Goal: Task Accomplishment & Management: Complete application form

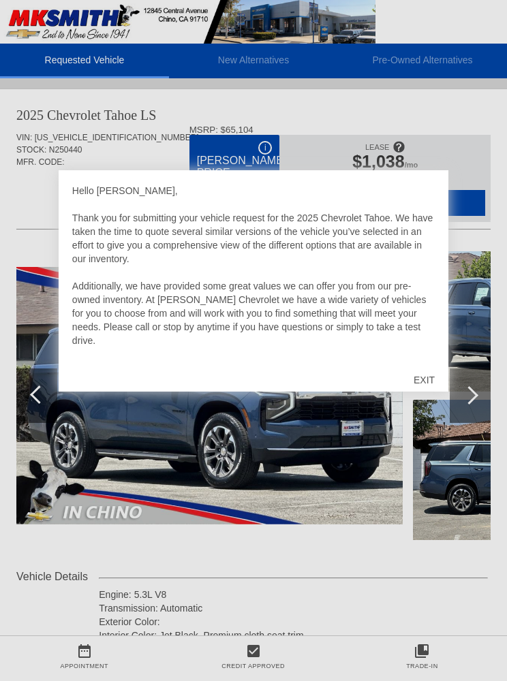
click at [419, 379] on div "EXIT" at bounding box center [424, 380] width 48 height 41
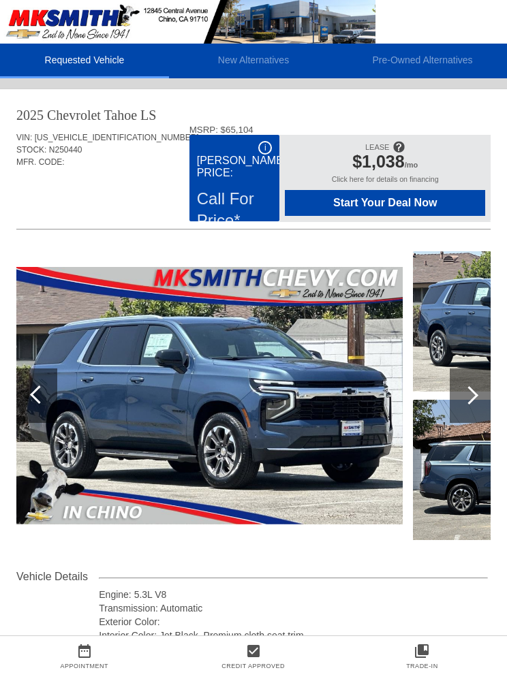
scroll to position [0, 1]
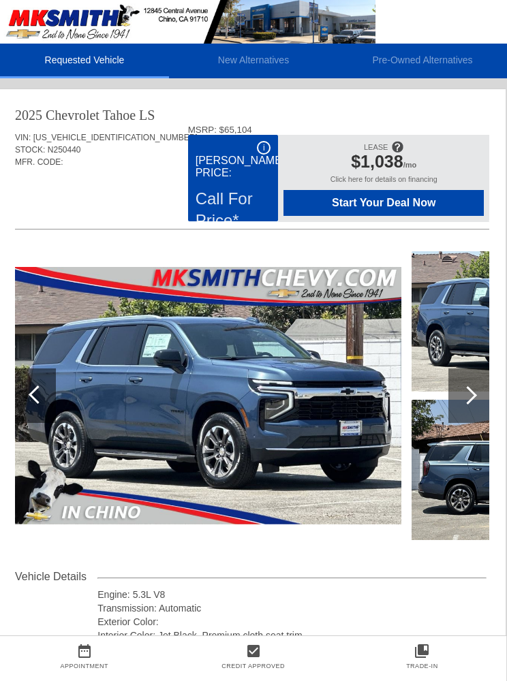
click at [464, 400] on div at bounding box center [467, 395] width 18 height 18
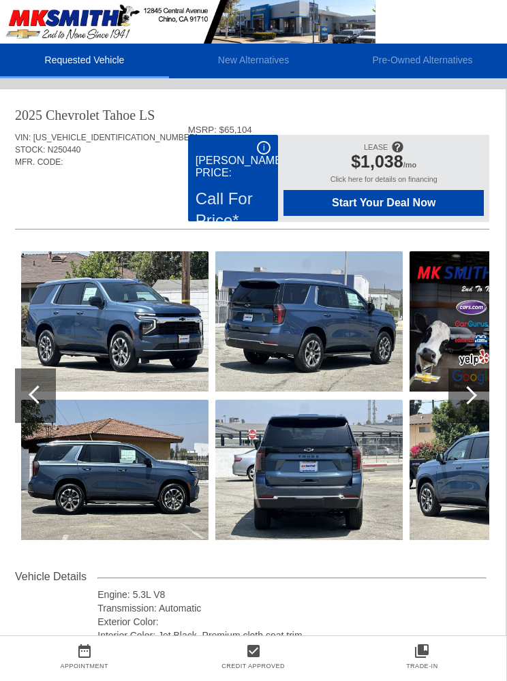
click at [471, 402] on div at bounding box center [468, 395] width 41 height 54
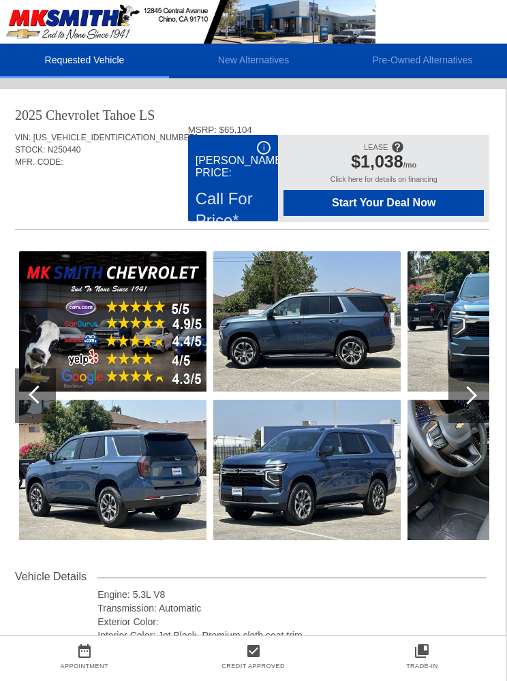
click at [469, 400] on div at bounding box center [467, 395] width 18 height 18
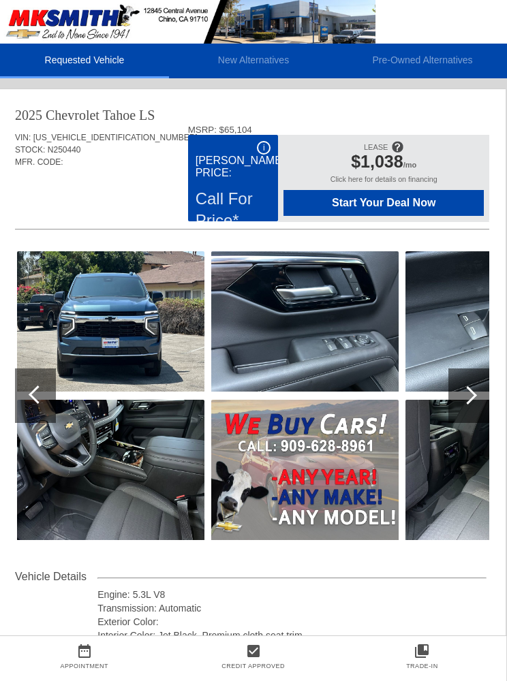
click at [470, 401] on div at bounding box center [467, 395] width 18 height 18
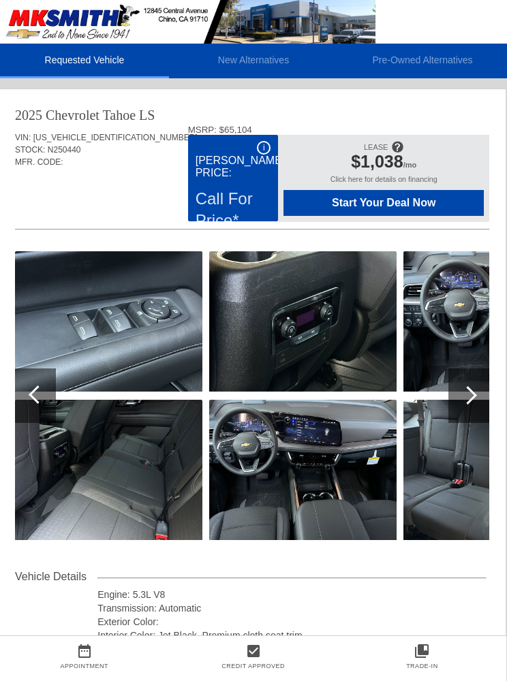
click at [466, 399] on div at bounding box center [467, 395] width 18 height 18
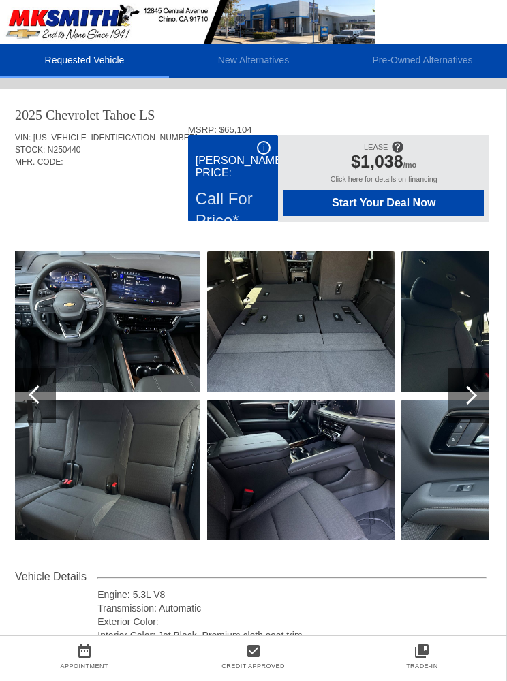
click at [465, 394] on div at bounding box center [467, 395] width 18 height 18
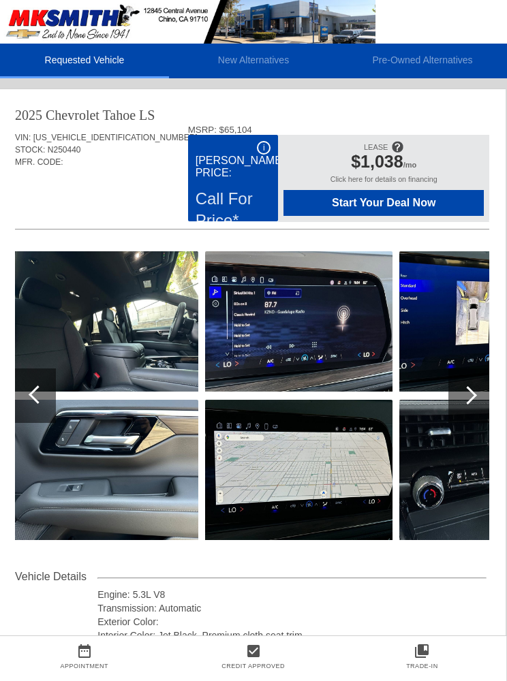
click at [471, 399] on div at bounding box center [467, 395] width 18 height 18
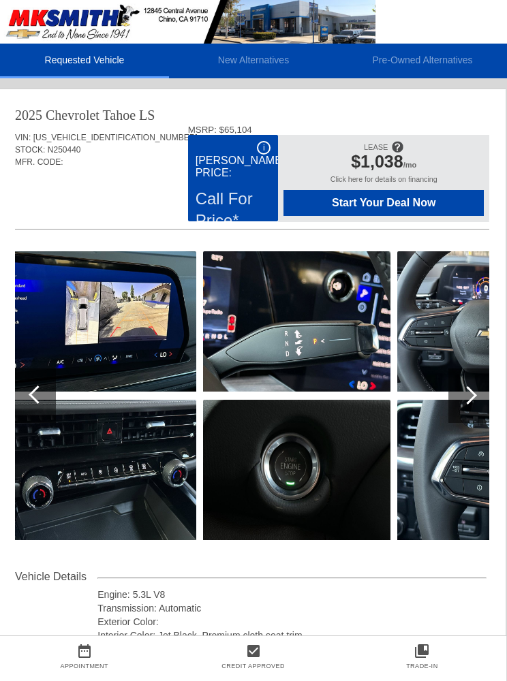
click at [469, 399] on div at bounding box center [467, 395] width 18 height 18
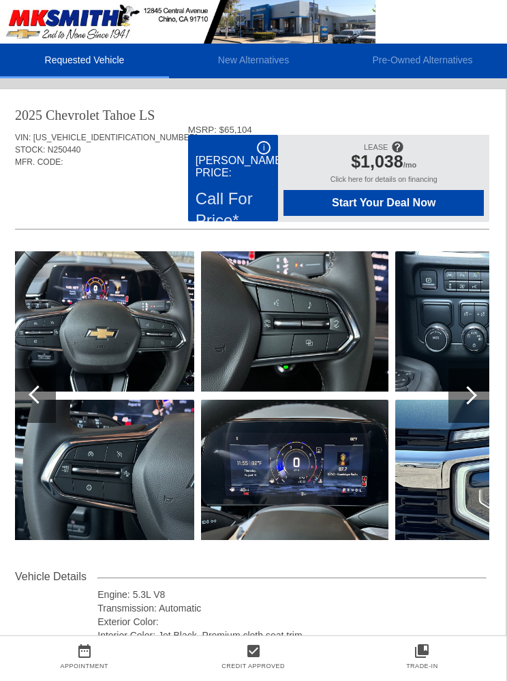
click at [469, 402] on div at bounding box center [467, 395] width 18 height 18
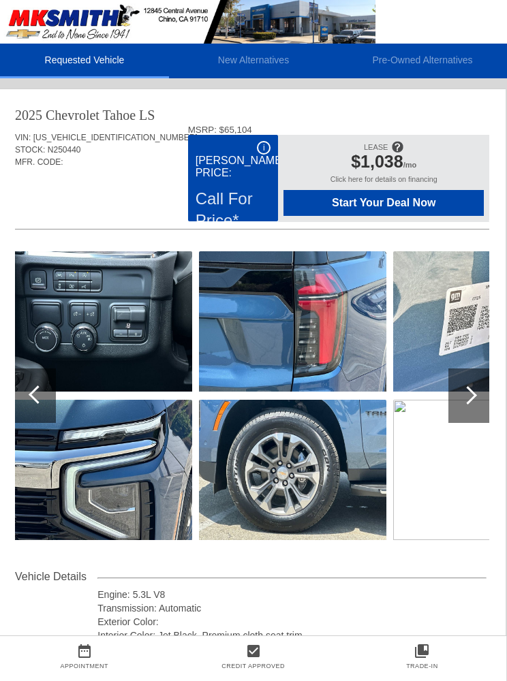
click at [473, 400] on div at bounding box center [468, 395] width 41 height 54
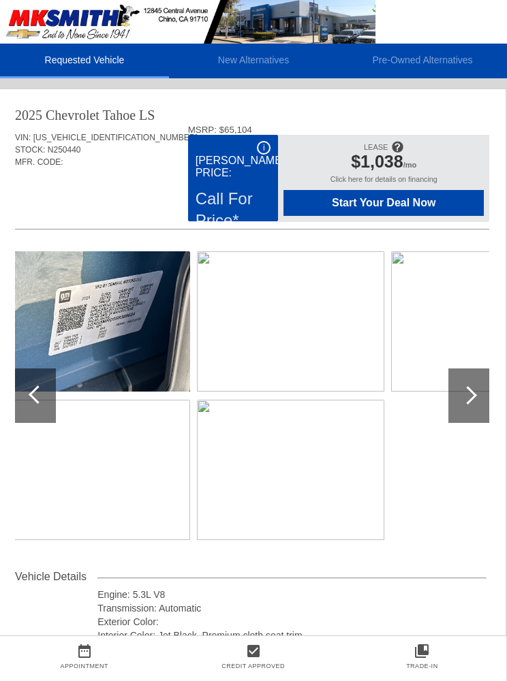
click at [469, 396] on div at bounding box center [467, 395] width 18 height 18
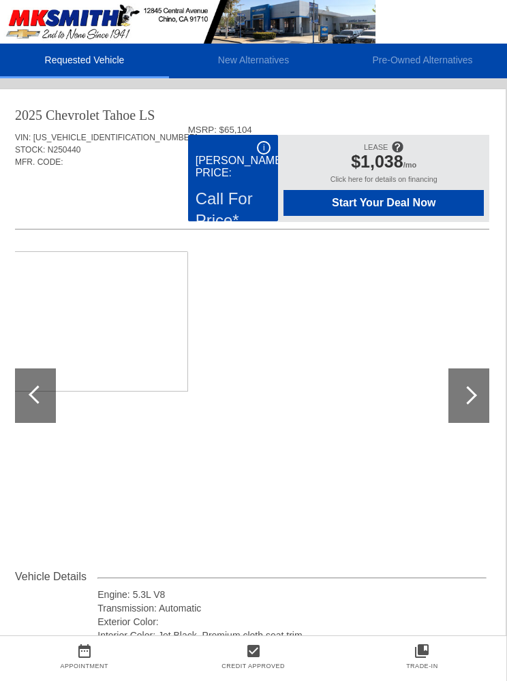
scroll to position [0, 0]
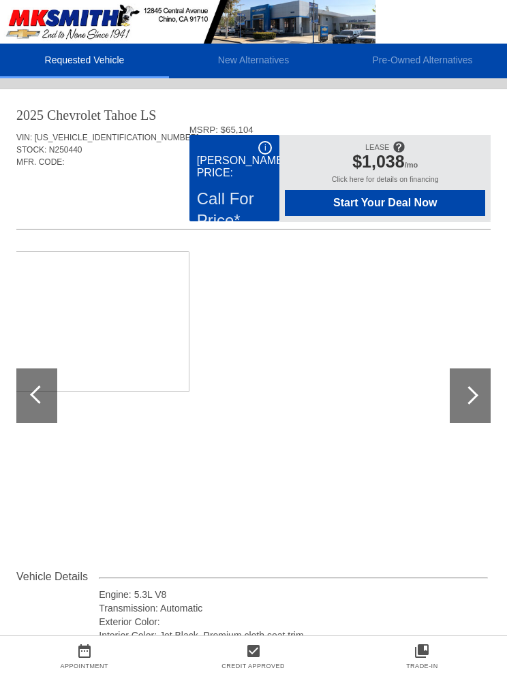
click at [42, 399] on div at bounding box center [39, 394] width 18 height 18
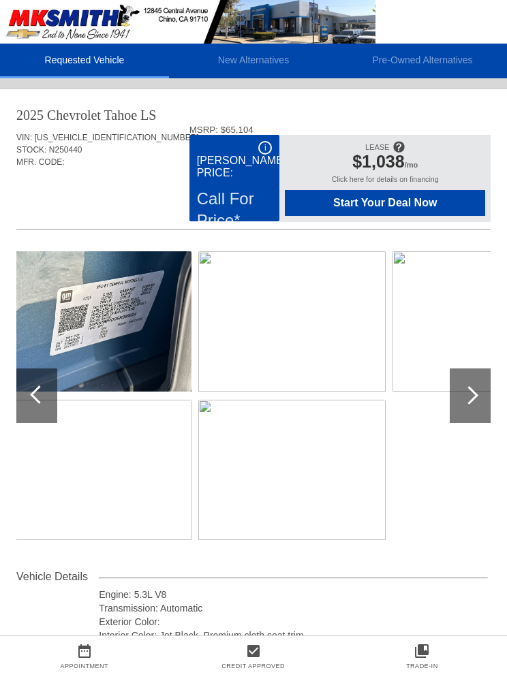
click at [49, 396] on div at bounding box center [36, 395] width 41 height 54
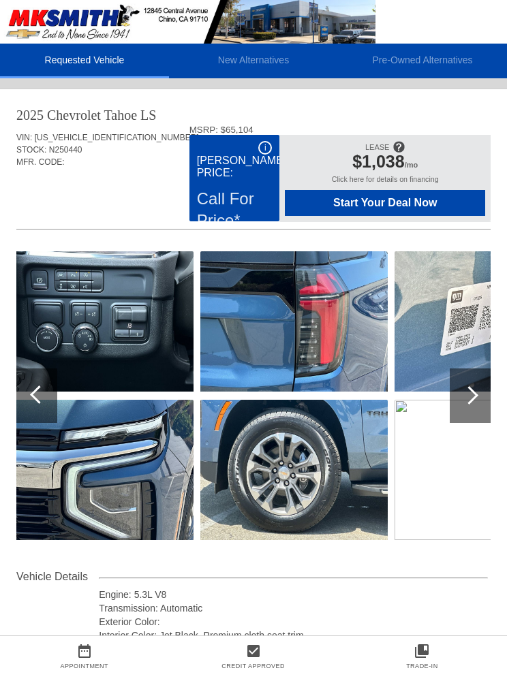
click at [53, 411] on div at bounding box center [36, 395] width 41 height 54
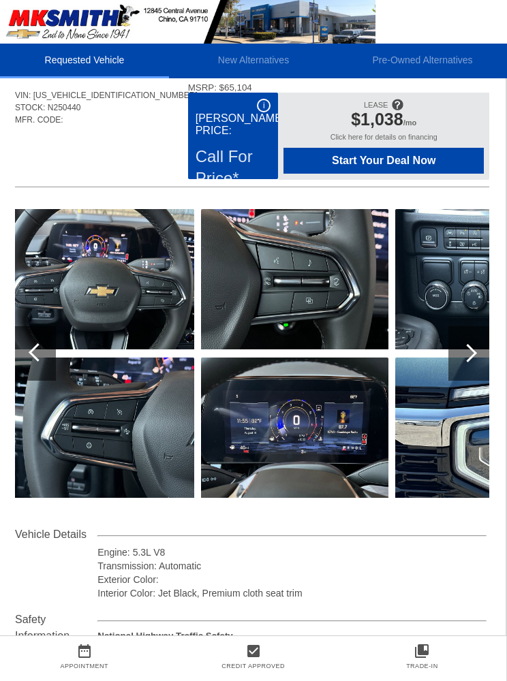
scroll to position [0, 1]
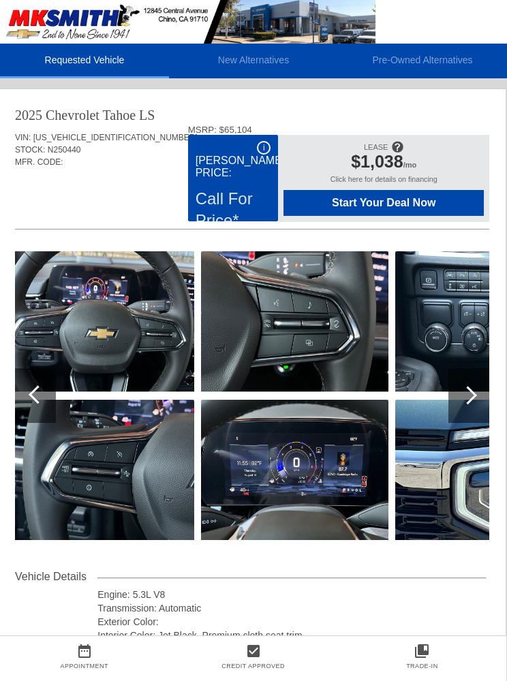
click at [334, 330] on img at bounding box center [294, 321] width 187 height 140
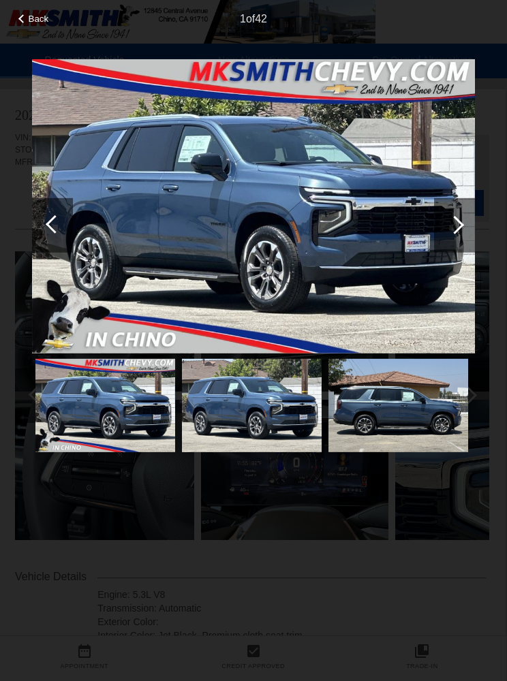
click at [462, 242] on div at bounding box center [454, 225] width 41 height 54
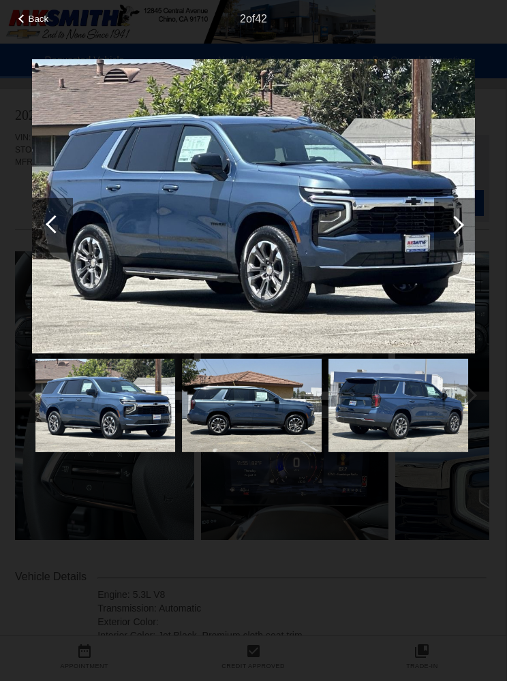
click at [456, 234] on div at bounding box center [454, 224] width 18 height 18
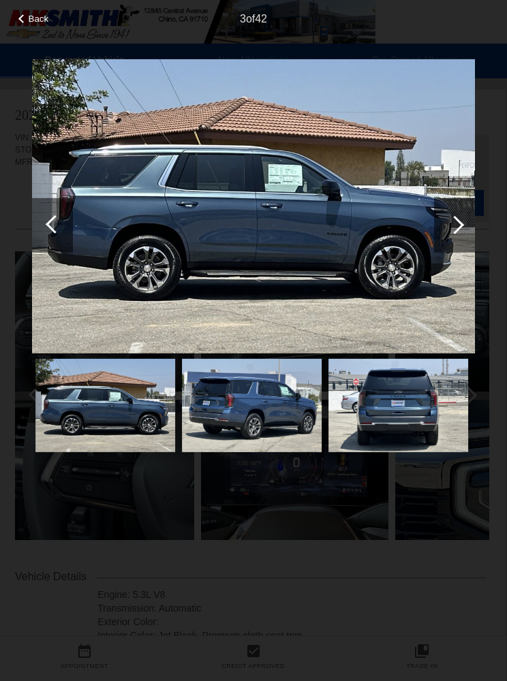
click at [457, 234] on div at bounding box center [454, 224] width 18 height 18
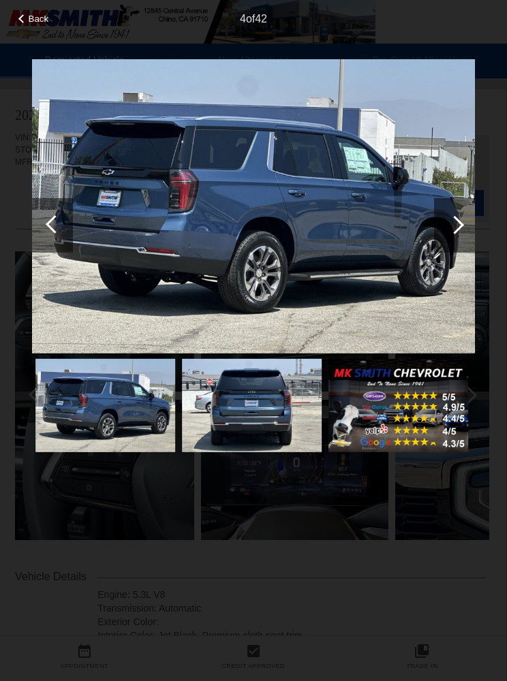
click at [456, 234] on div at bounding box center [454, 224] width 18 height 18
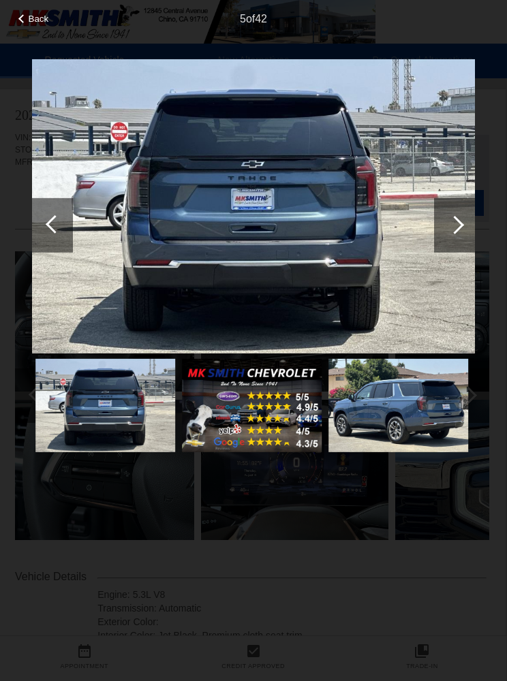
click at [455, 234] on div at bounding box center [454, 224] width 18 height 18
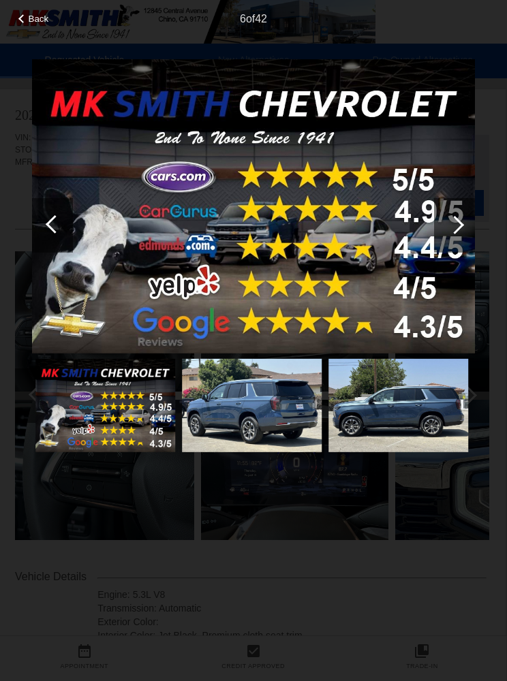
click at [450, 249] on div at bounding box center [454, 225] width 41 height 54
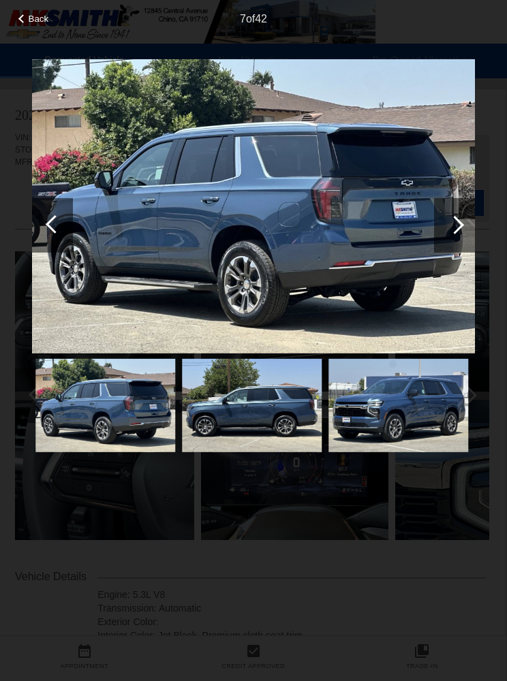
click at [454, 234] on div at bounding box center [454, 224] width 18 height 18
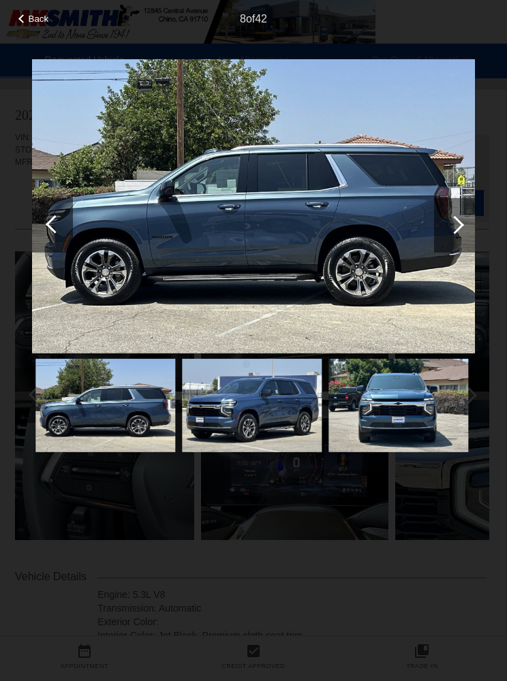
click at [461, 246] on div at bounding box center [454, 225] width 41 height 54
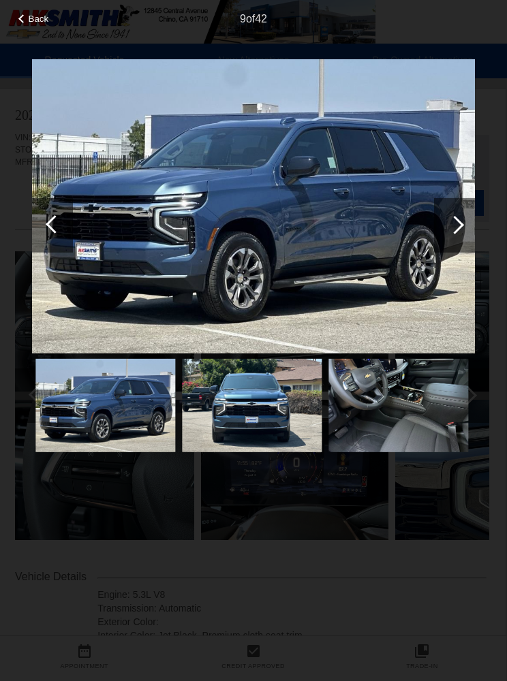
click at [458, 234] on div at bounding box center [454, 224] width 18 height 18
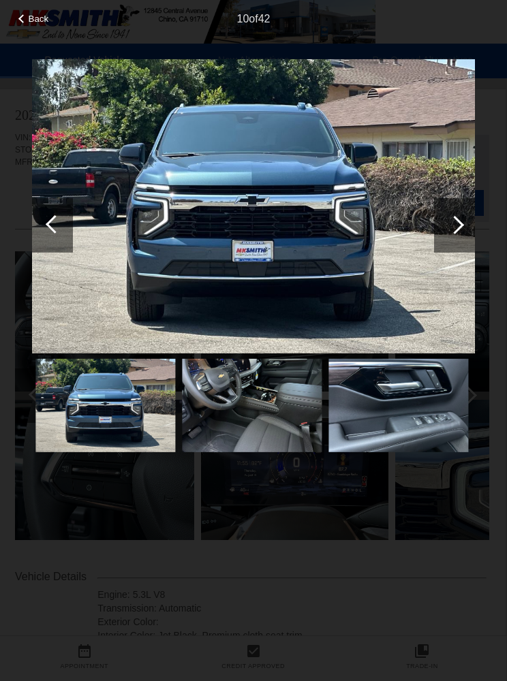
click at [456, 251] on div at bounding box center [454, 225] width 41 height 54
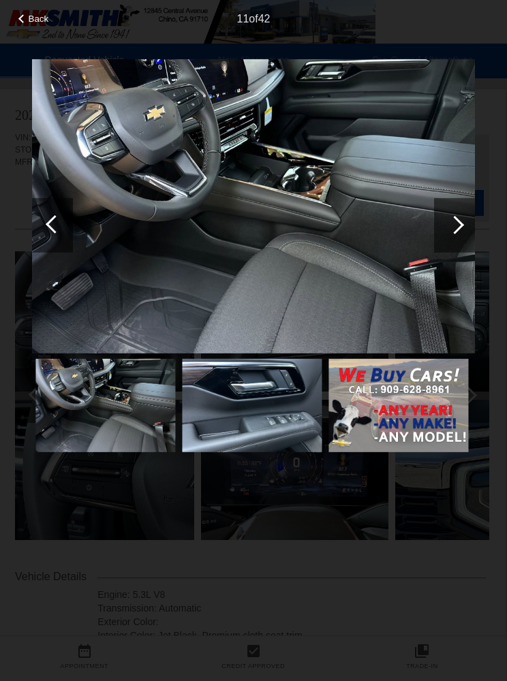
click at [454, 234] on div at bounding box center [454, 224] width 18 height 18
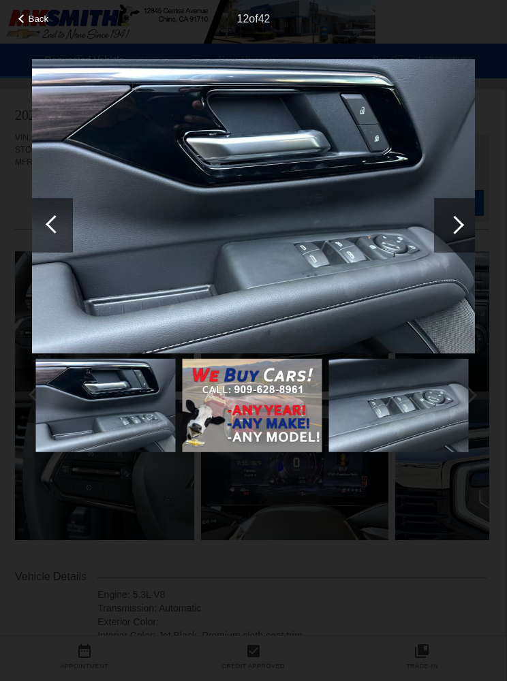
click at [460, 234] on div at bounding box center [454, 224] width 18 height 18
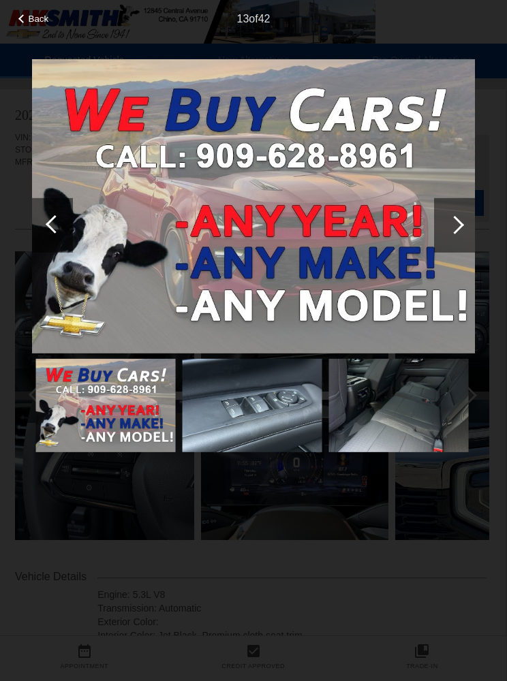
click at [452, 234] on div at bounding box center [454, 224] width 18 height 18
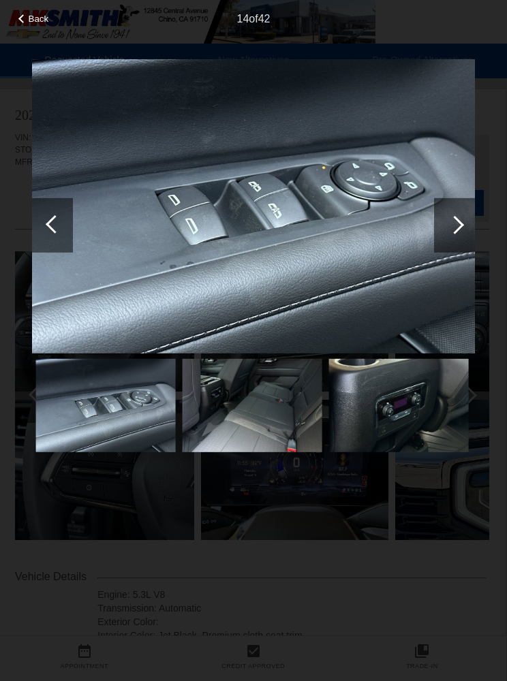
click at [452, 248] on div at bounding box center [454, 225] width 41 height 54
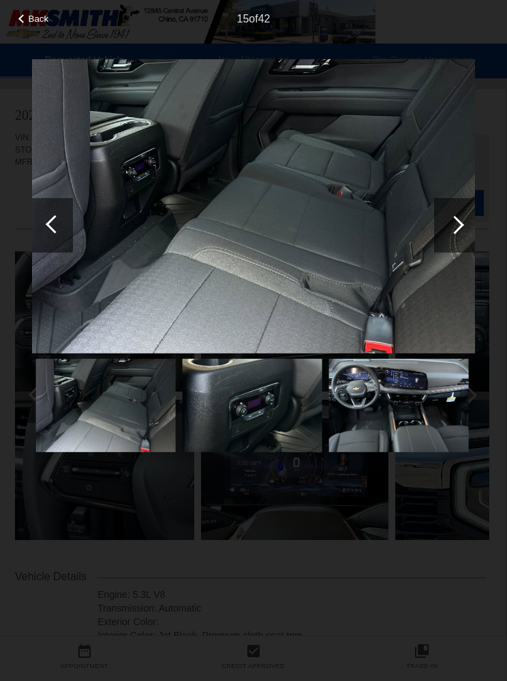
click at [455, 234] on div at bounding box center [454, 224] width 18 height 18
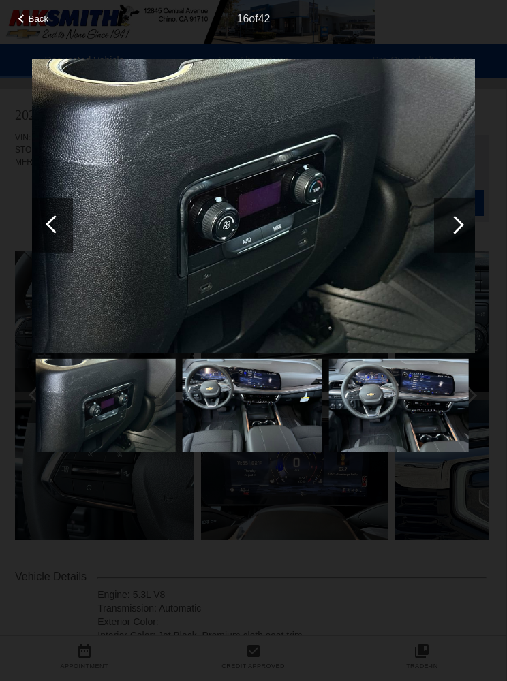
click at [454, 251] on div at bounding box center [454, 225] width 41 height 54
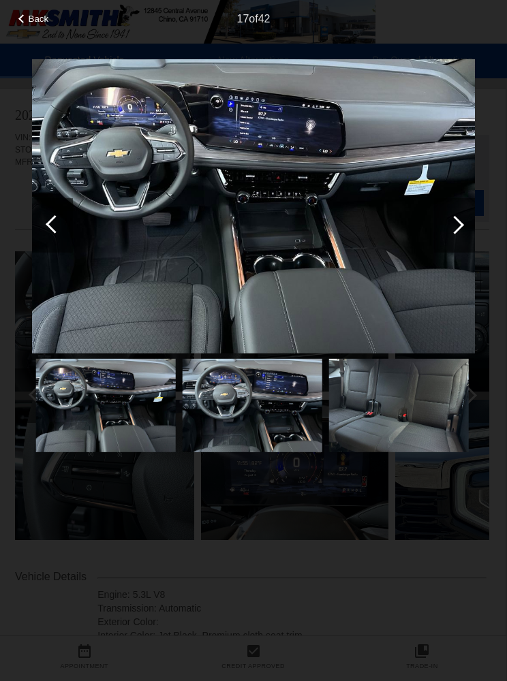
click at [456, 251] on div at bounding box center [454, 225] width 41 height 54
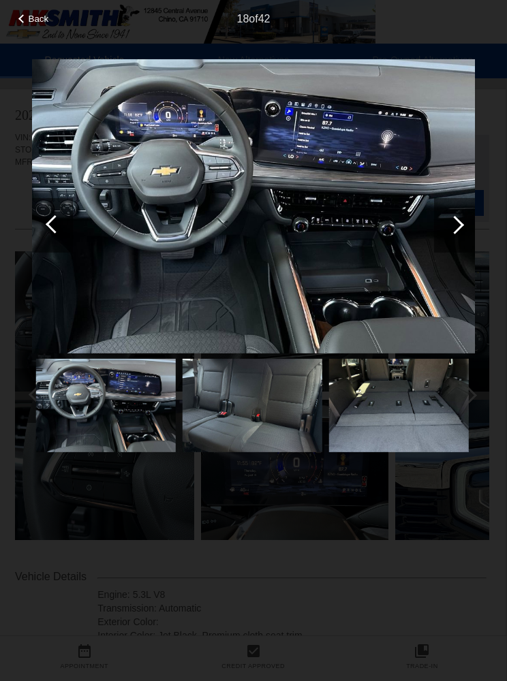
click at [458, 247] on div at bounding box center [454, 225] width 41 height 54
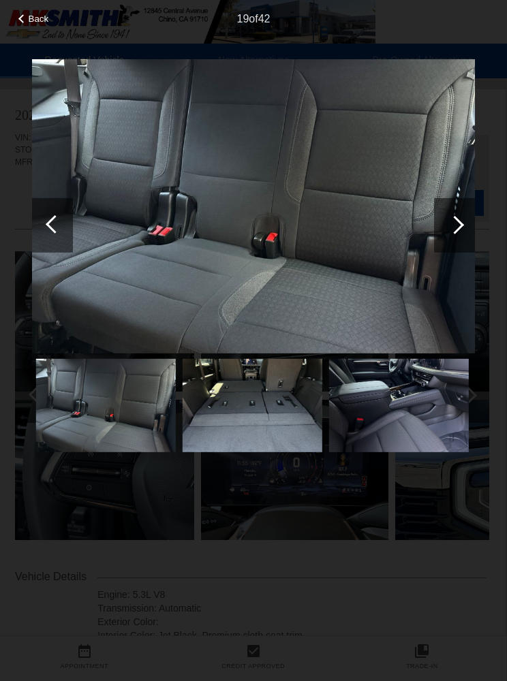
click at [462, 242] on div at bounding box center [454, 225] width 41 height 54
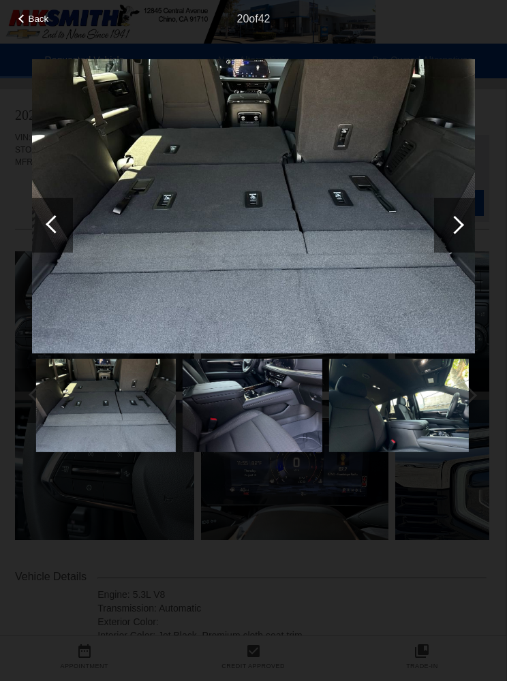
click at [461, 234] on div at bounding box center [454, 224] width 18 height 18
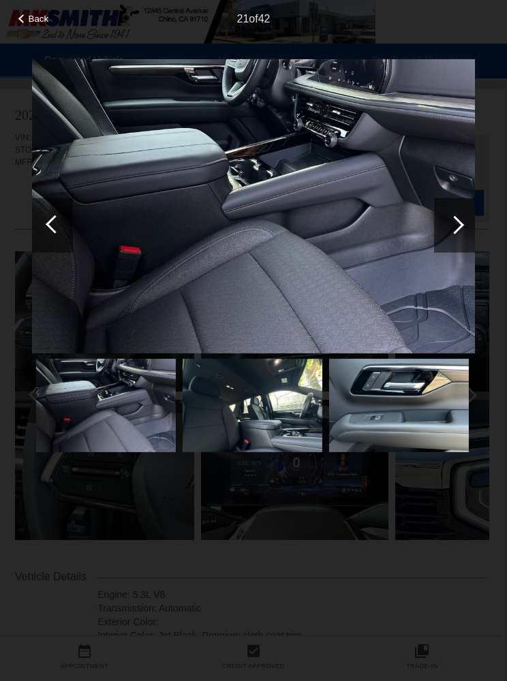
click at [456, 234] on div at bounding box center [454, 224] width 18 height 18
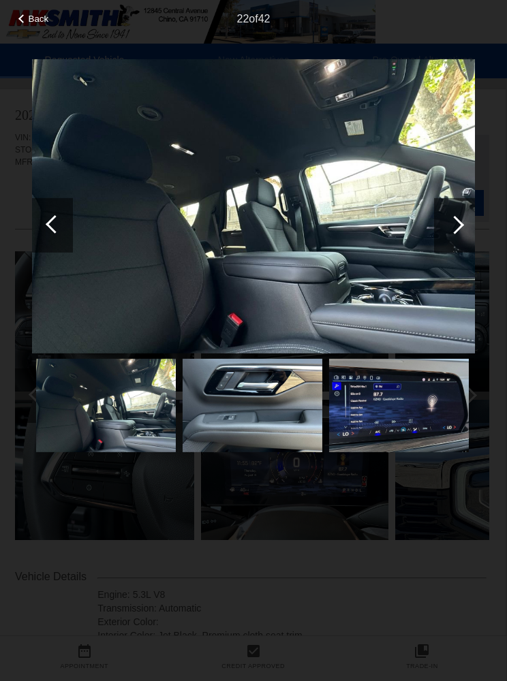
click at [458, 234] on div at bounding box center [454, 224] width 18 height 18
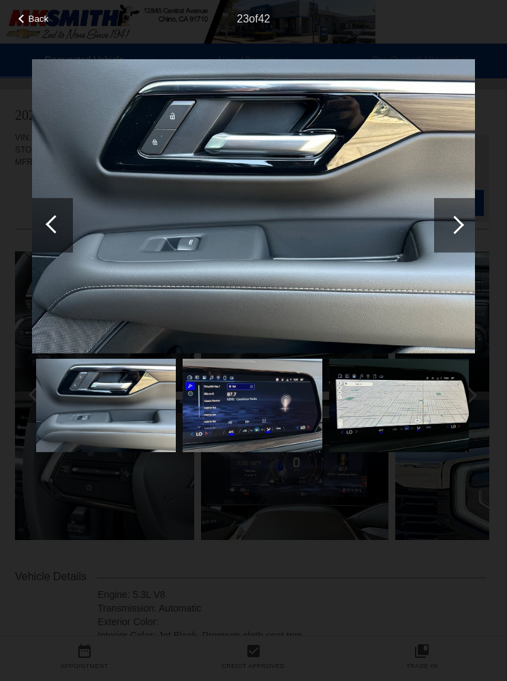
click at [454, 234] on div at bounding box center [454, 224] width 18 height 18
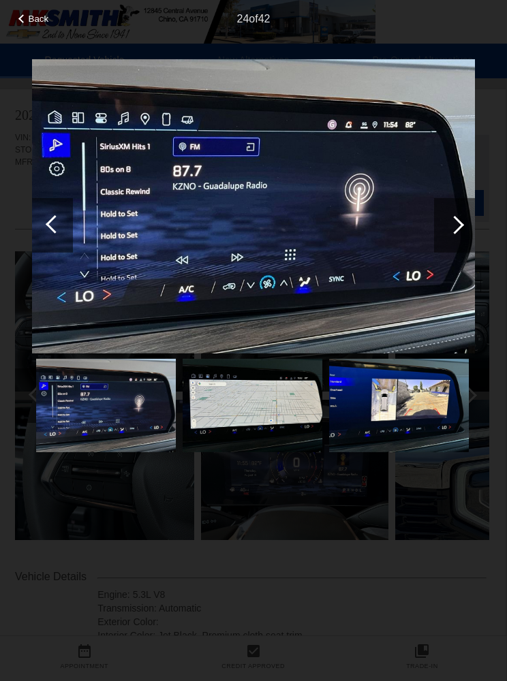
click at [458, 248] on div at bounding box center [454, 225] width 41 height 54
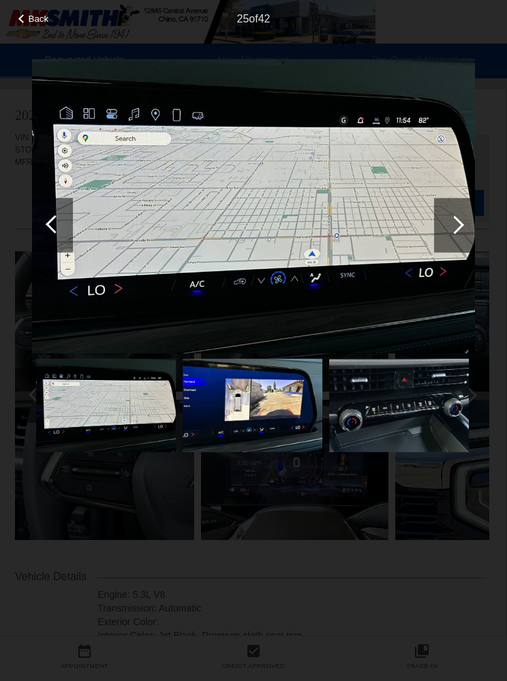
click at [456, 234] on div at bounding box center [454, 224] width 18 height 18
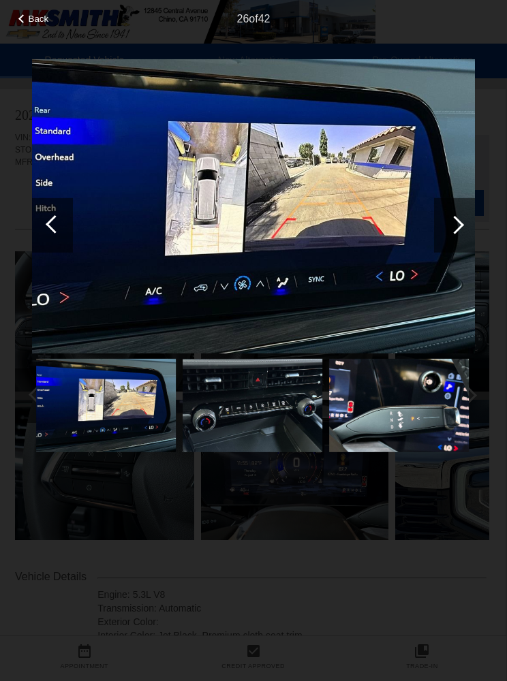
click at [454, 252] on div at bounding box center [454, 225] width 41 height 54
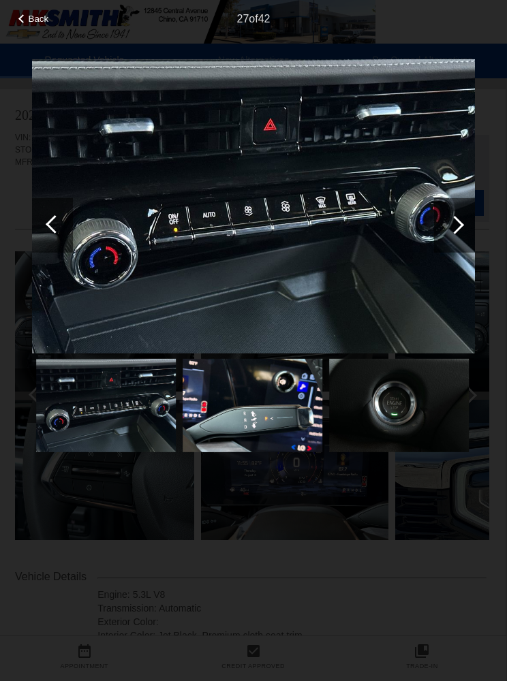
click at [458, 234] on div at bounding box center [454, 224] width 18 height 18
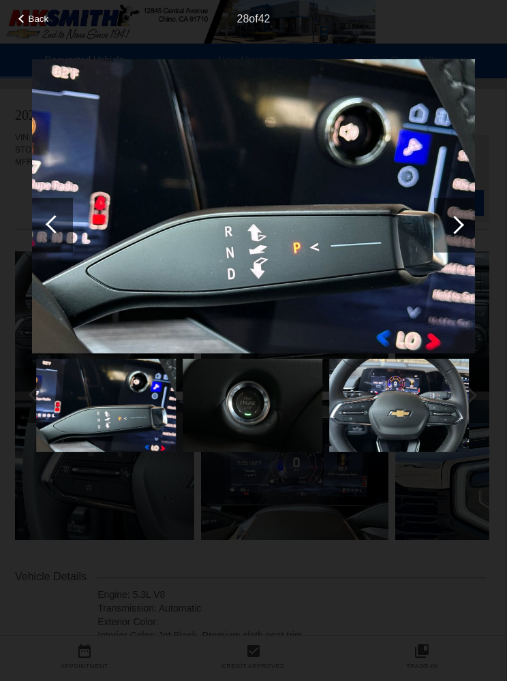
click at [460, 234] on div at bounding box center [454, 224] width 18 height 18
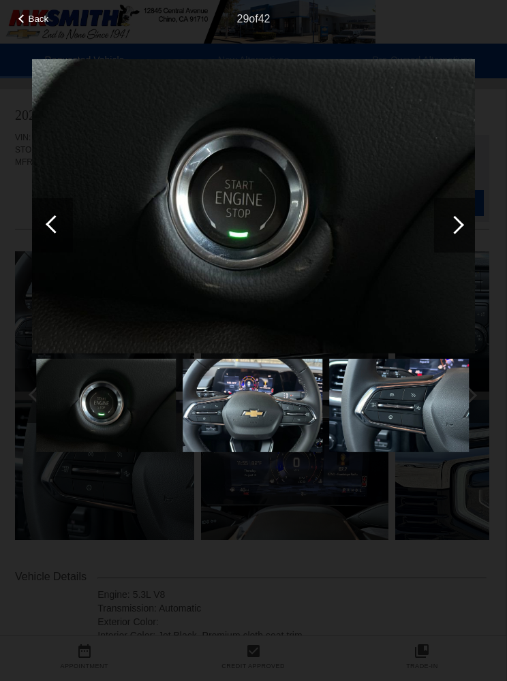
click at [458, 234] on div at bounding box center [454, 224] width 18 height 18
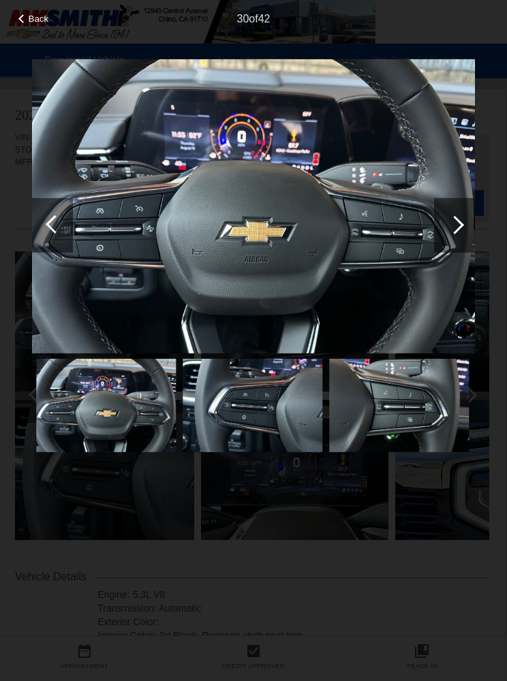
click at [453, 248] on div at bounding box center [454, 225] width 41 height 54
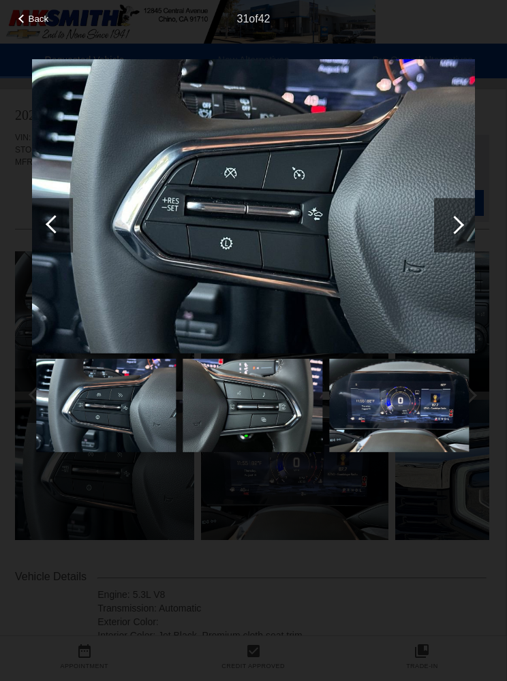
click at [454, 234] on div at bounding box center [454, 224] width 18 height 18
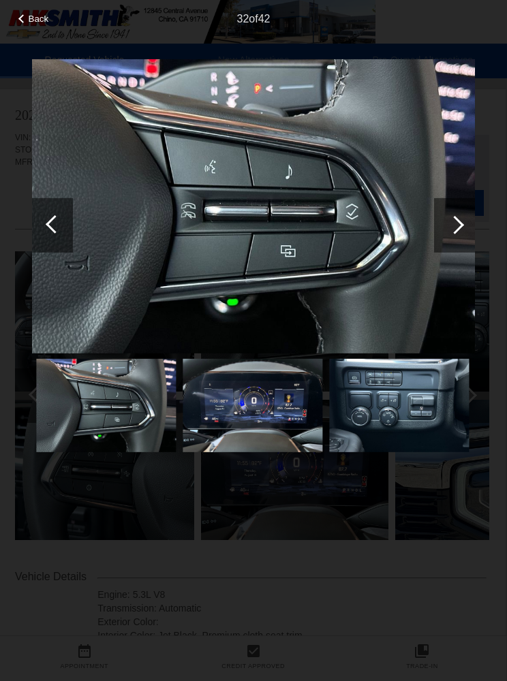
click at [460, 234] on div at bounding box center [454, 224] width 18 height 18
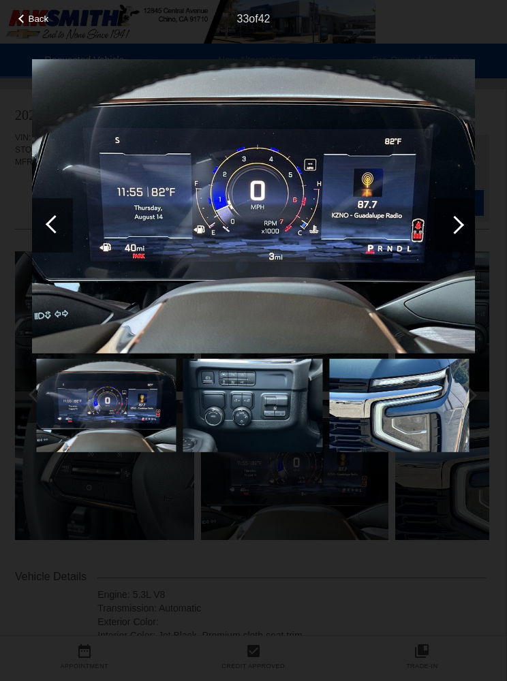
click at [461, 238] on div at bounding box center [454, 225] width 41 height 54
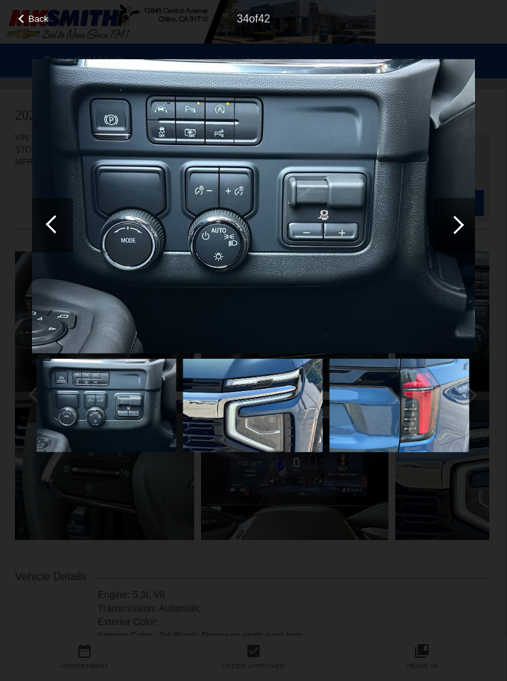
click at [462, 249] on div at bounding box center [454, 225] width 41 height 54
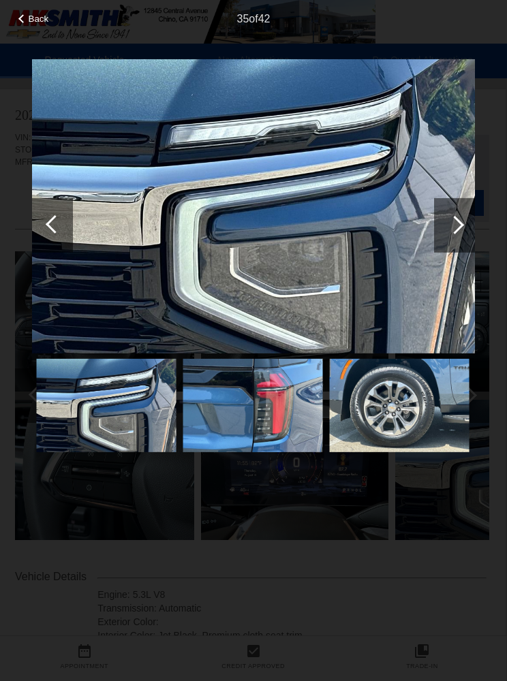
click at [462, 242] on div at bounding box center [454, 225] width 41 height 54
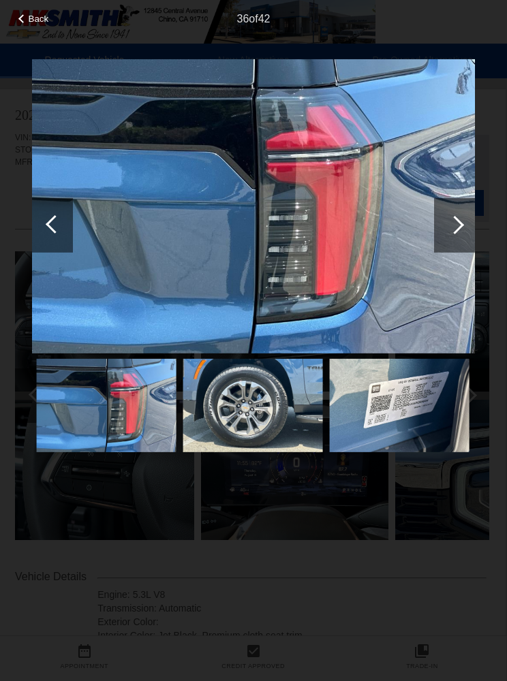
click at [462, 245] on div at bounding box center [454, 225] width 41 height 54
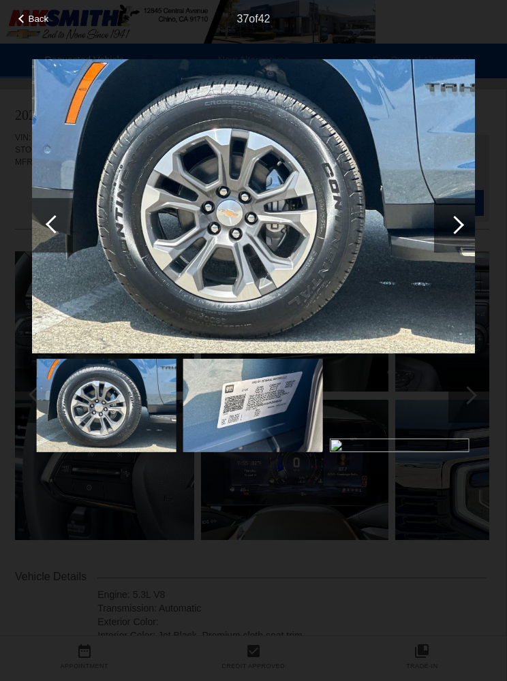
click at [460, 247] on div at bounding box center [454, 225] width 41 height 54
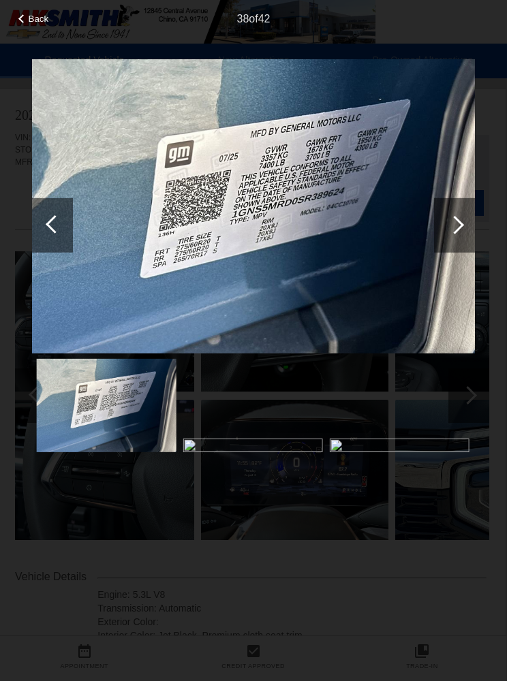
click at [456, 234] on div at bounding box center [454, 224] width 18 height 18
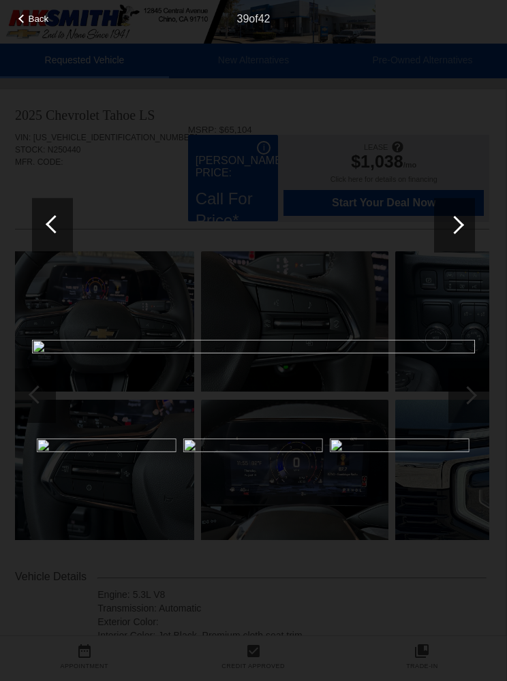
click at [460, 245] on div at bounding box center [454, 225] width 41 height 54
click at [471, 245] on div at bounding box center [454, 225] width 41 height 54
click at [471, 244] on div at bounding box center [454, 225] width 41 height 54
click at [46, 20] on span "Back" at bounding box center [39, 19] width 20 height 10
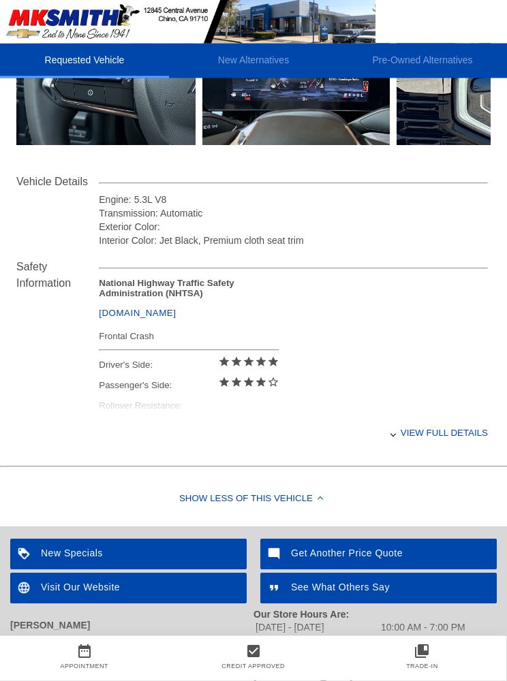
scroll to position [394, 0]
click at [464, 659] on icon "collections_bookmark" at bounding box center [422, 651] width 169 height 16
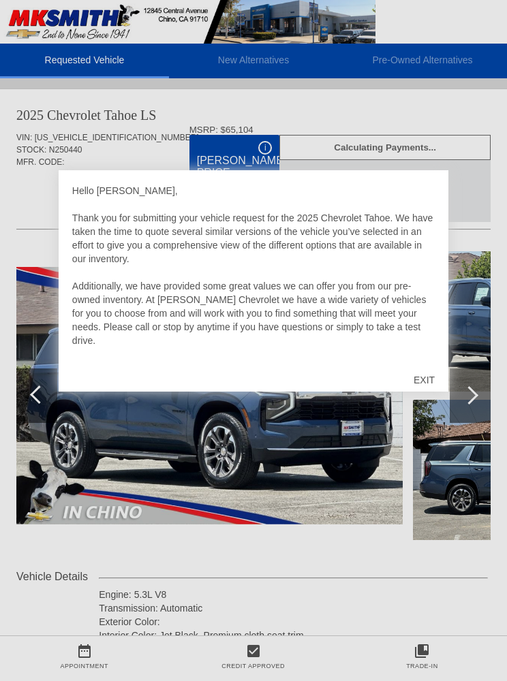
scroll to position [1, 0]
